Goal: Find specific page/section: Find specific page/section

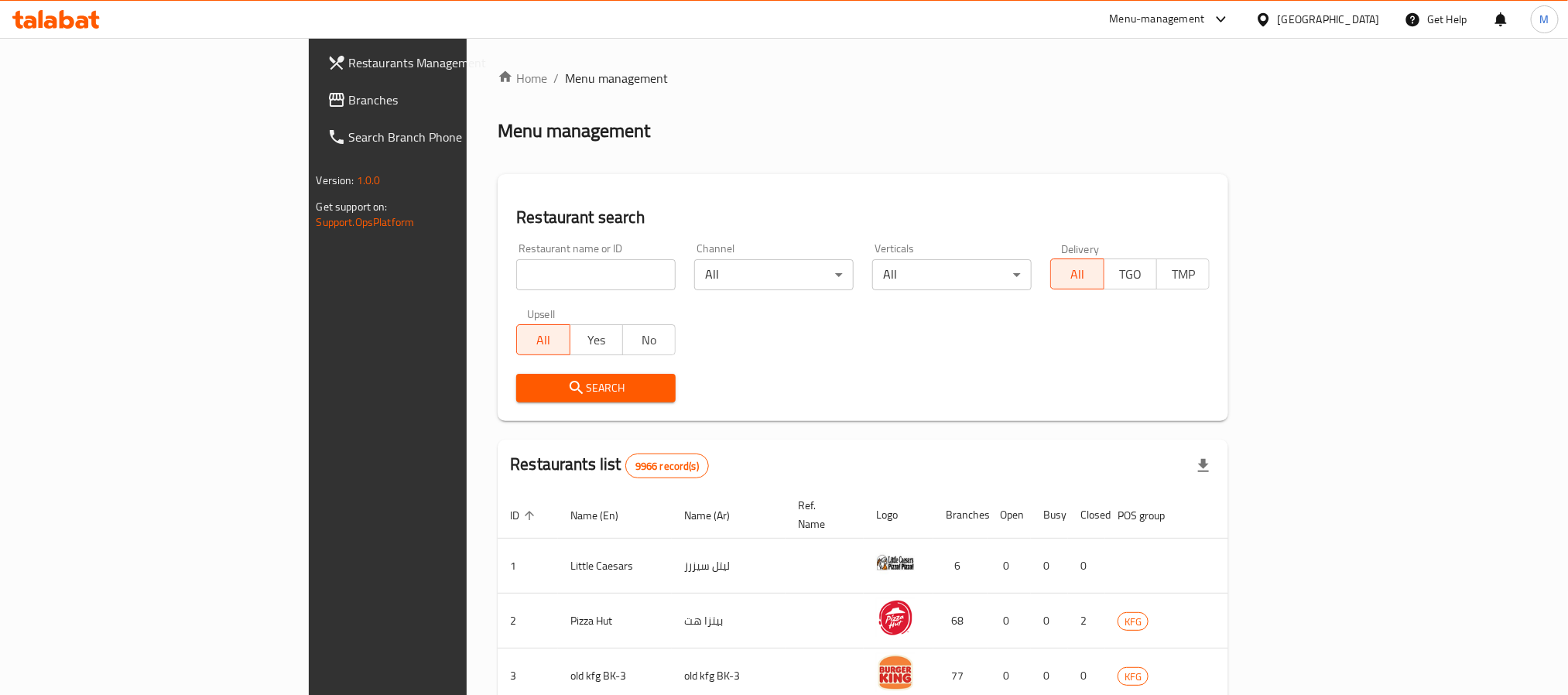
click at [1364, 17] on div "[GEOGRAPHIC_DATA]" at bounding box center [1329, 20] width 103 height 17
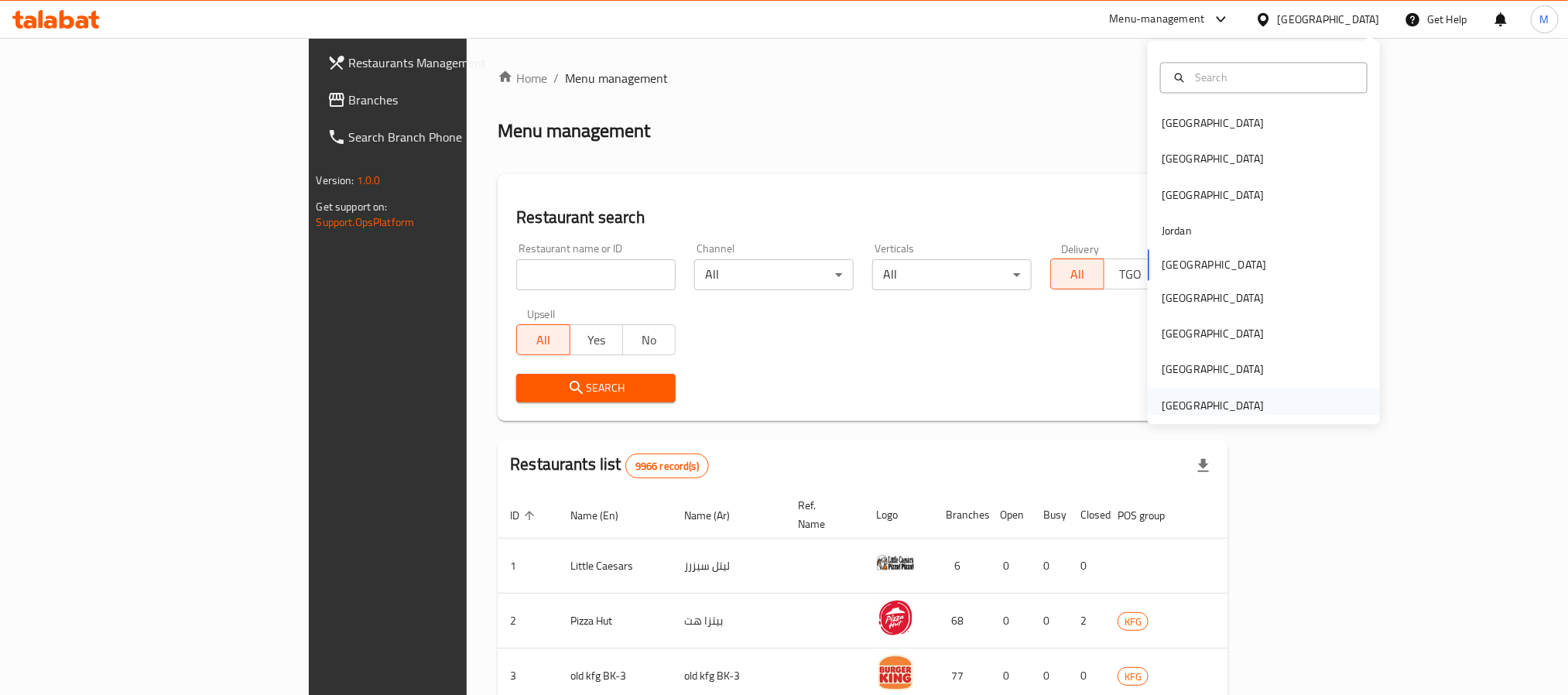
click at [1188, 402] on div "[GEOGRAPHIC_DATA]" at bounding box center [1213, 405] width 103 height 17
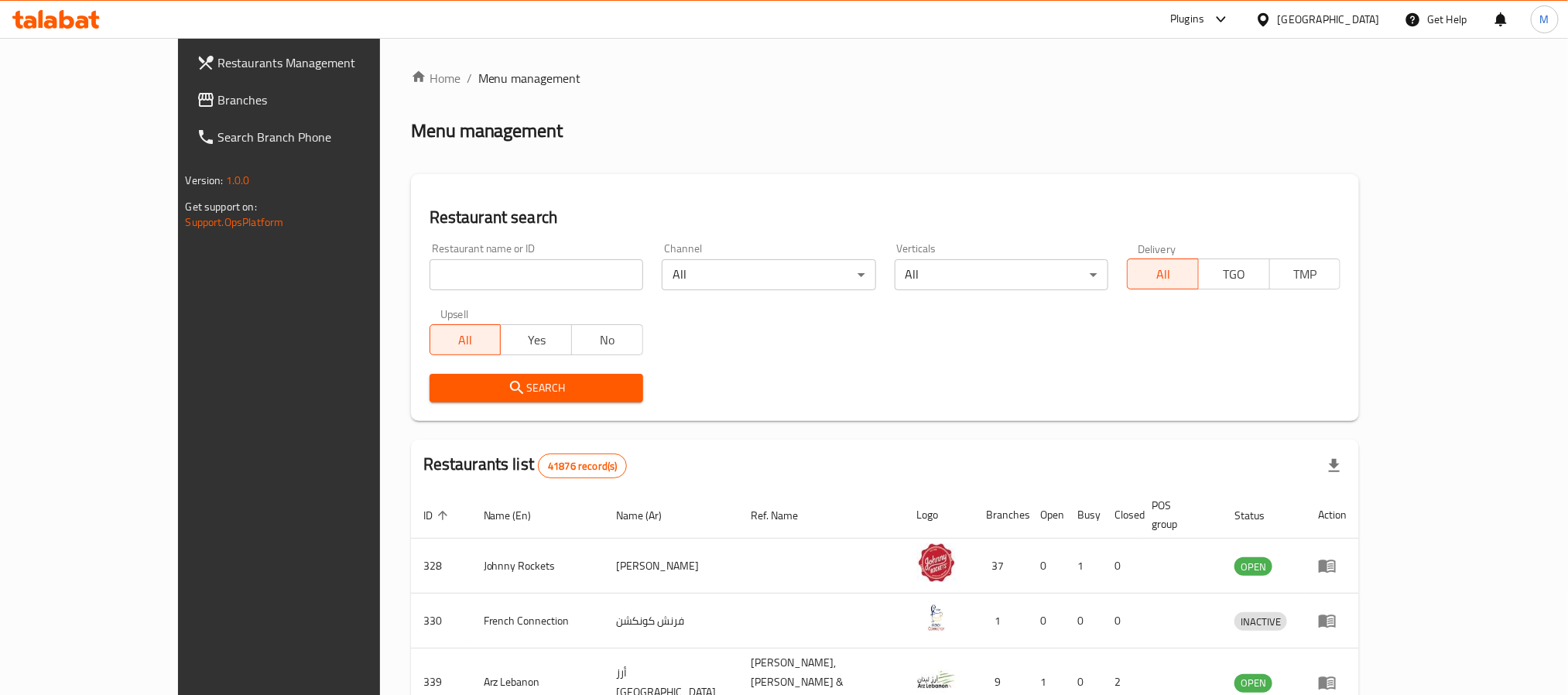
click at [430, 276] on input "search" at bounding box center [536, 275] width 214 height 31
paste input "779329"
type input "779329"
click at [430, 376] on button "Search" at bounding box center [536, 388] width 214 height 29
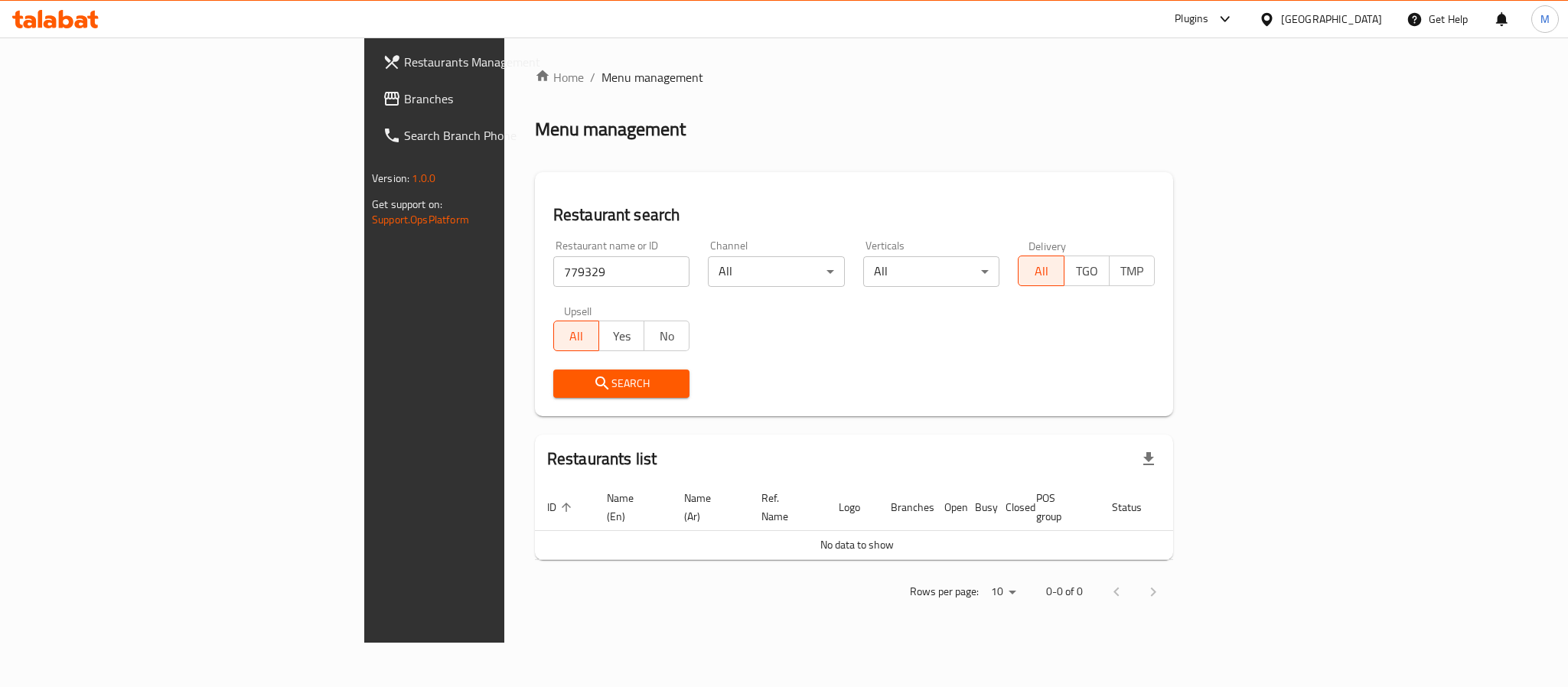
click at [404, 97] on span "Branches" at bounding box center [508, 99] width 210 height 19
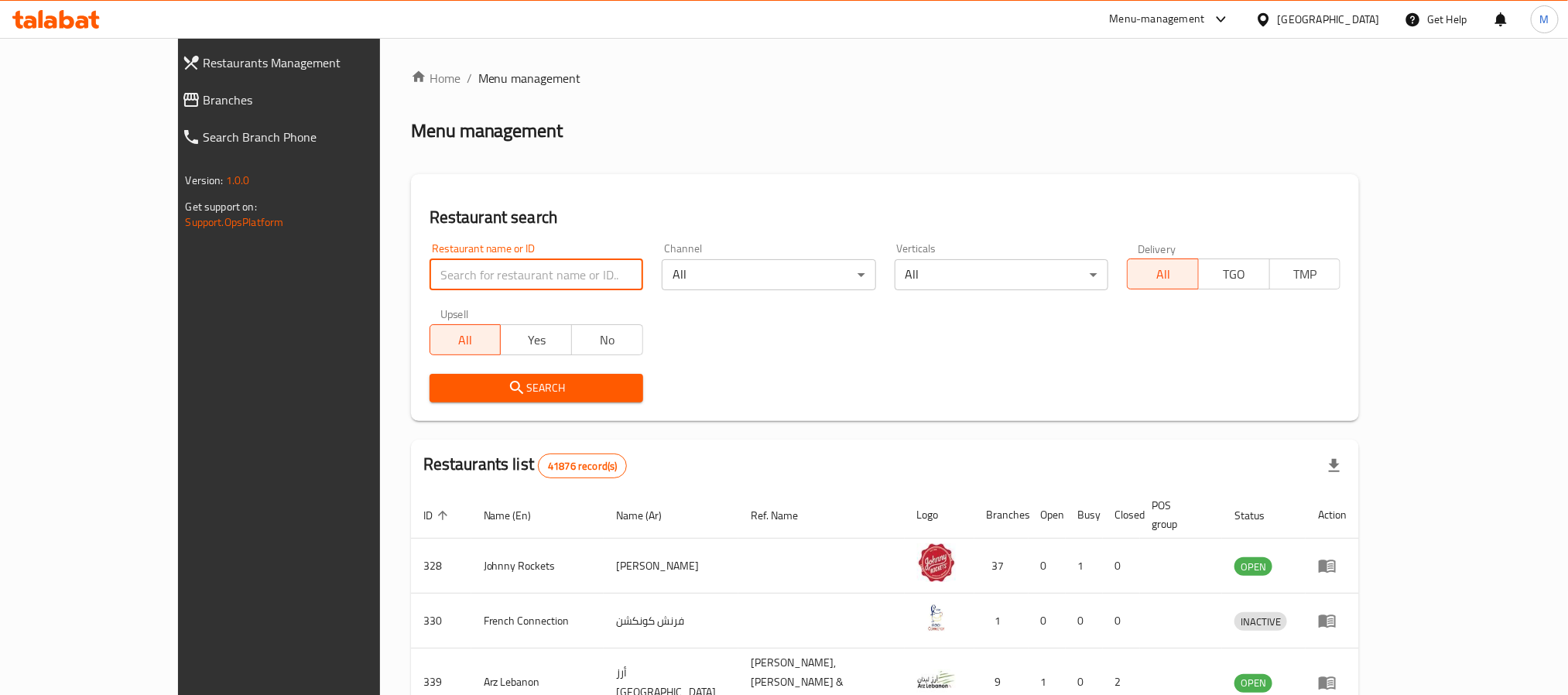
click at [430, 272] on input "search" at bounding box center [536, 275] width 214 height 31
paste input "707178"
type input "707178"
click at [442, 380] on span "Search" at bounding box center [536, 388] width 189 height 20
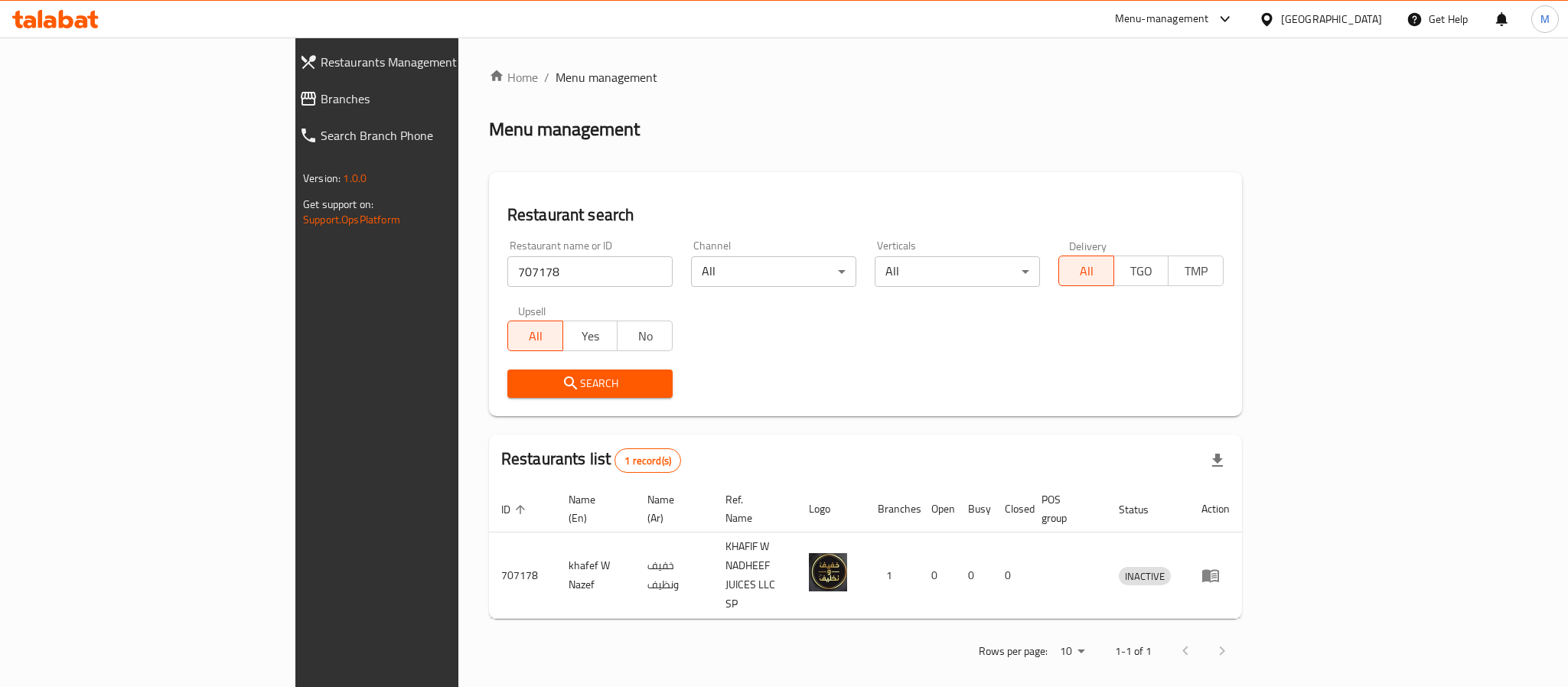
click at [628, 166] on div "Home / Menu management Menu management Restaurant search Restaurant name or ID …" at bounding box center [865, 369] width 753 height 603
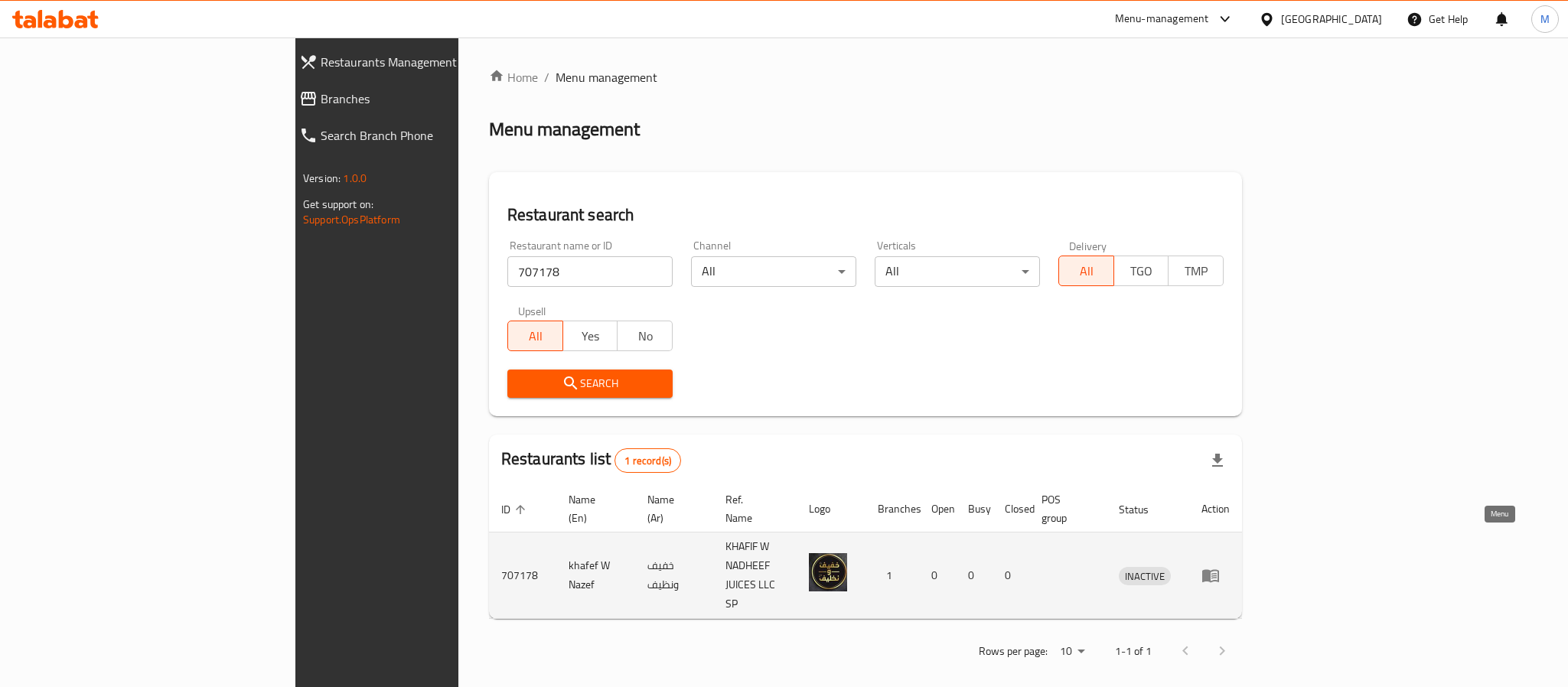
click at [1220, 566] on icon "enhanced table" at bounding box center [1210, 576] width 19 height 19
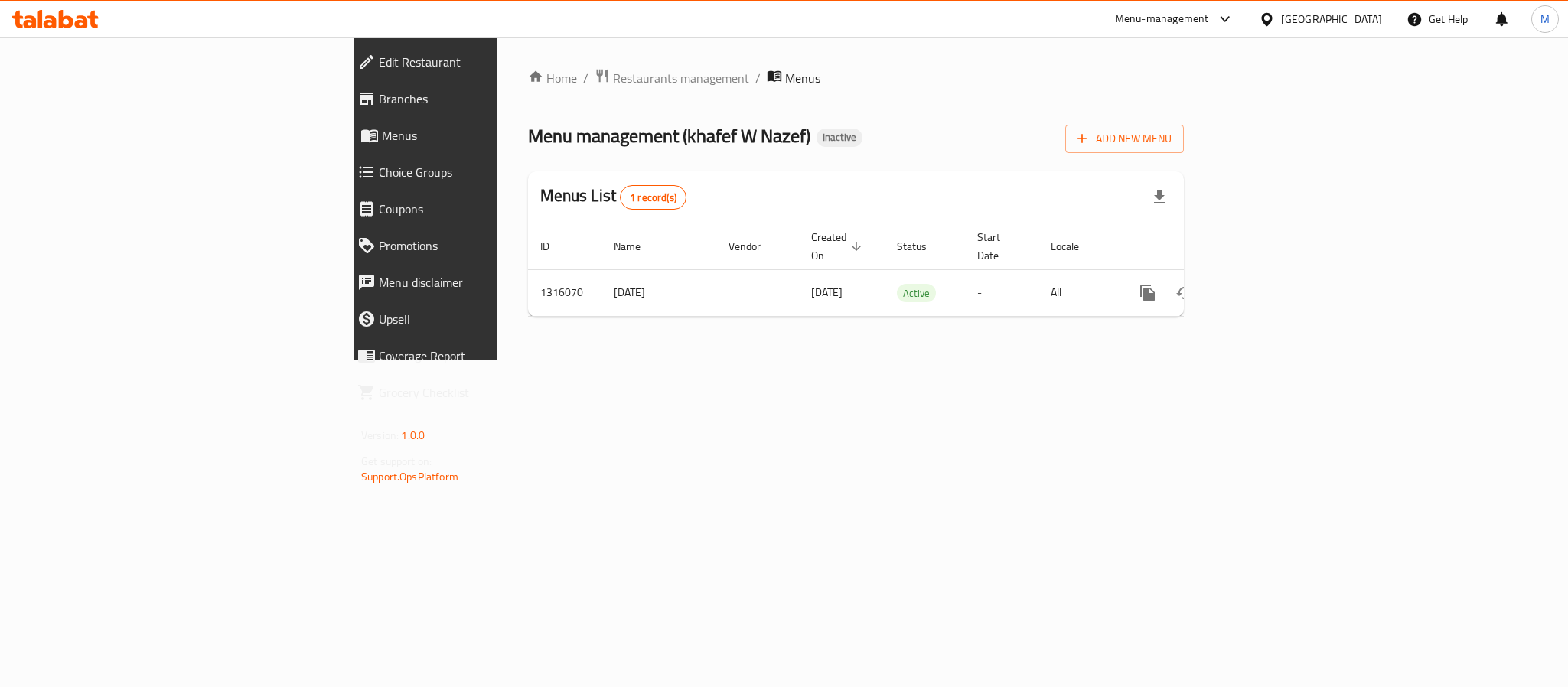
click at [378, 97] on span "Branches" at bounding box center [491, 99] width 224 height 19
